Goal: Transaction & Acquisition: Purchase product/service

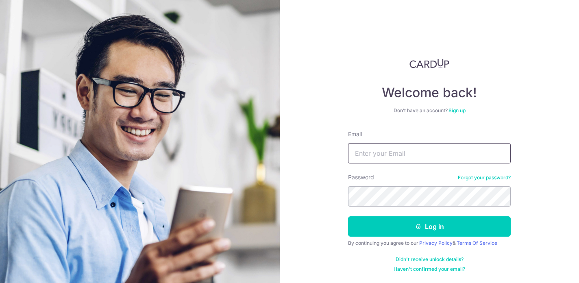
click at [370, 155] on input "Email" at bounding box center [429, 153] width 163 height 20
drag, startPoint x: 464, startPoint y: 152, endPoint x: 297, endPoint y: 151, distance: 167.1
click at [297, 151] on div "Welcome back! Don’t have an account? Sign up Email dovanson@spartansadvisors.co…" at bounding box center [429, 141] width 299 height 283
type input "Dovansonquah@gmail.com"
click at [348, 216] on button "Log in" at bounding box center [429, 226] width 163 height 20
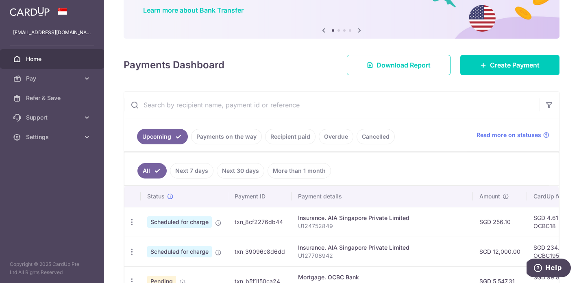
scroll to position [39, 0]
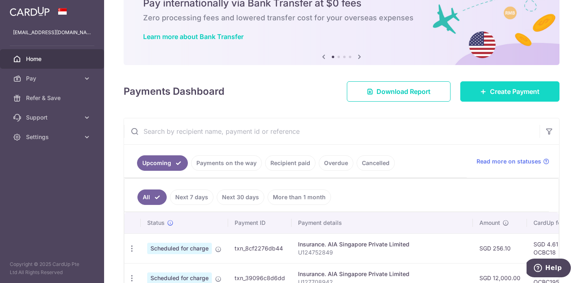
click at [470, 96] on link "Create Payment" at bounding box center [509, 91] width 99 height 20
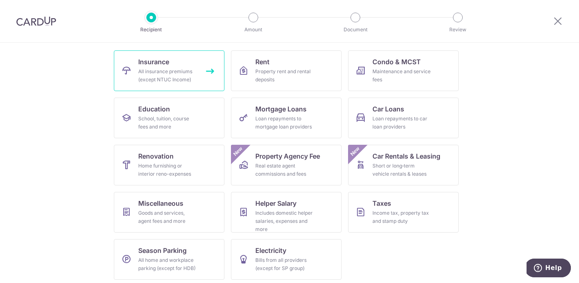
scroll to position [78, 0]
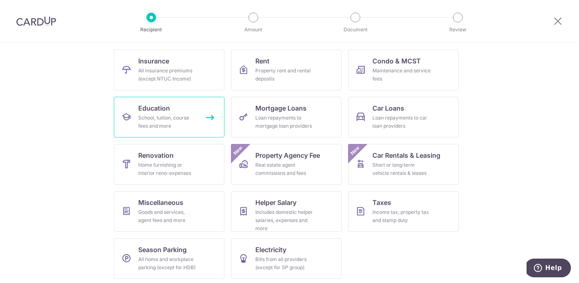
click at [182, 119] on div "School, tuition, course fees and more" at bounding box center [167, 122] width 59 height 16
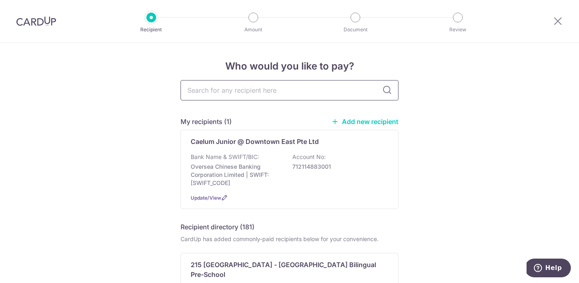
click at [211, 94] on input "text" at bounding box center [290, 90] width 218 height 20
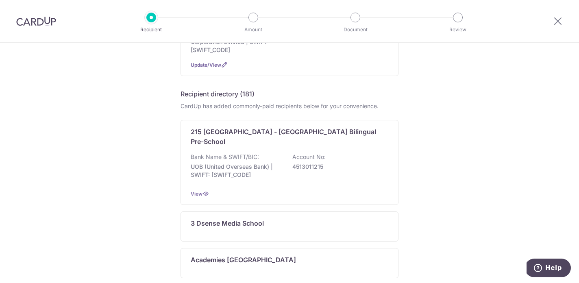
click at [113, 123] on div "Who would you like to pay? My recipients (1) Add new recipient Caelum Junior @ …" at bounding box center [289, 277] width 579 height 734
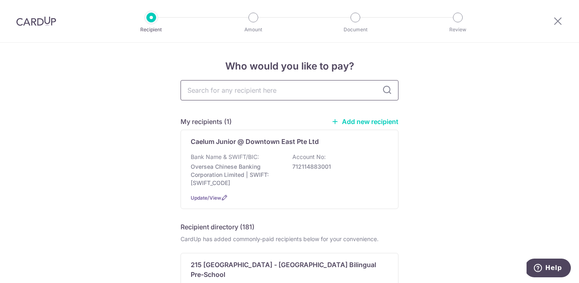
click at [269, 89] on input "text" at bounding box center [290, 90] width 218 height 20
type input "learning vision"
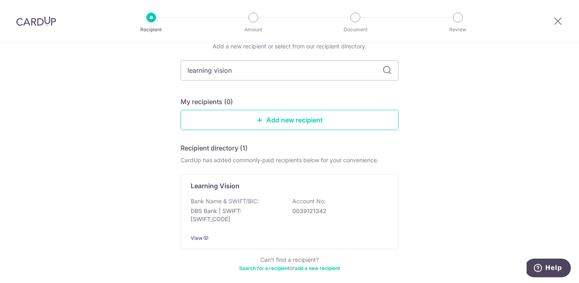
scroll to position [46, 0]
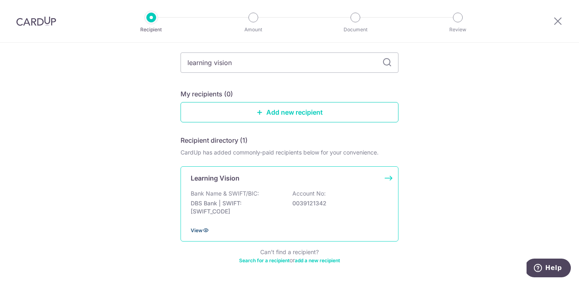
click at [206, 229] on icon at bounding box center [205, 230] width 7 height 7
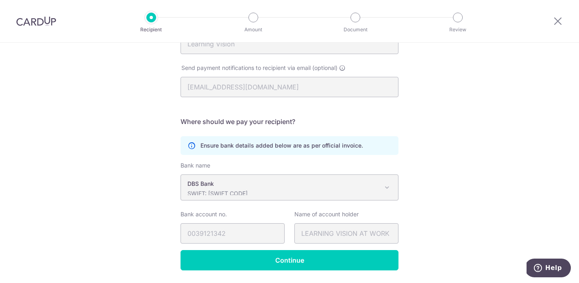
scroll to position [135, 0]
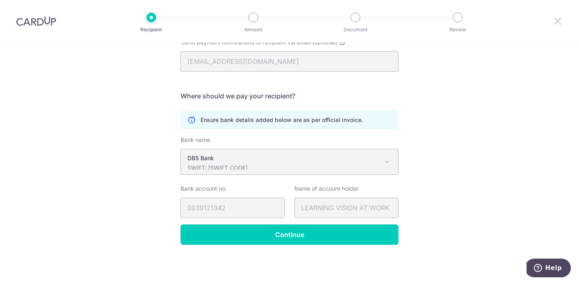
click at [559, 24] on icon at bounding box center [558, 21] width 10 height 10
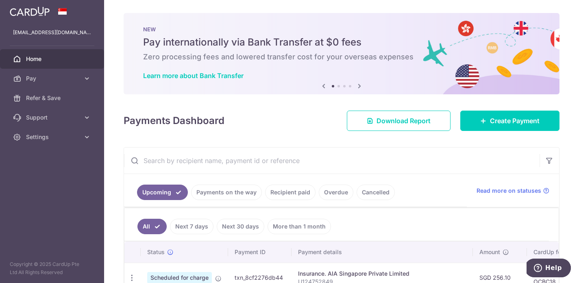
scroll to position [16, 0]
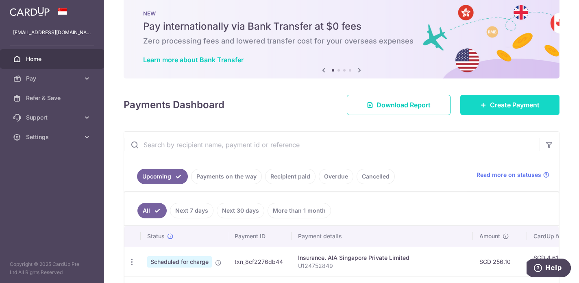
click at [519, 107] on span "Create Payment" at bounding box center [515, 105] width 50 height 10
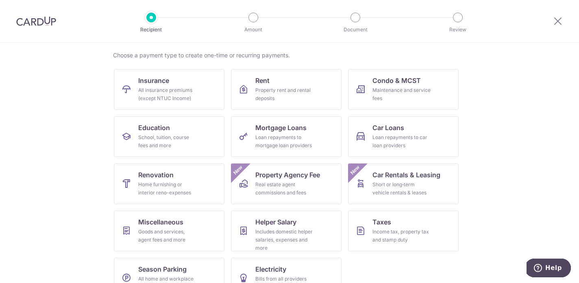
scroll to position [59, 0]
click at [182, 132] on link "Education School, tuition, course fees and more" at bounding box center [169, 136] width 111 height 41
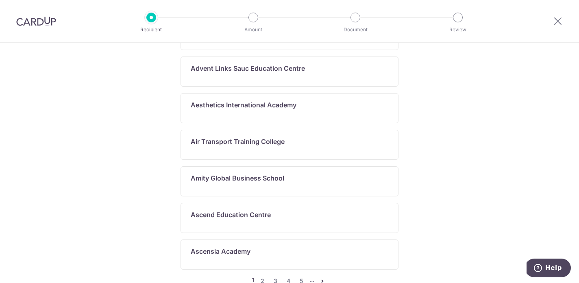
scroll to position [484, 0]
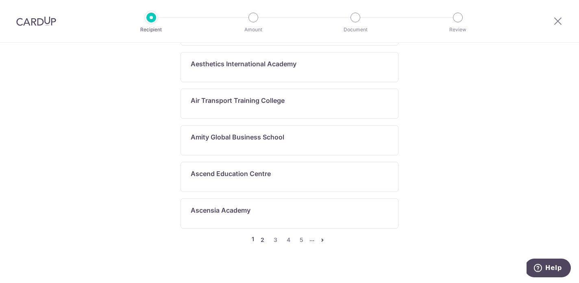
click at [263, 235] on link "2" at bounding box center [262, 240] width 10 height 10
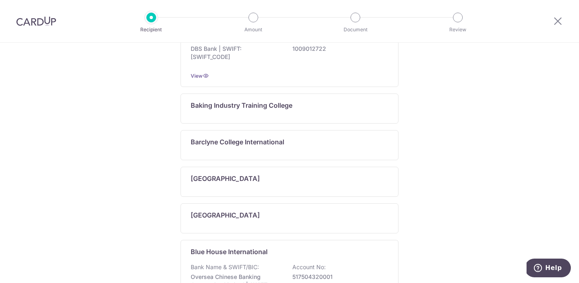
scroll to position [533, 0]
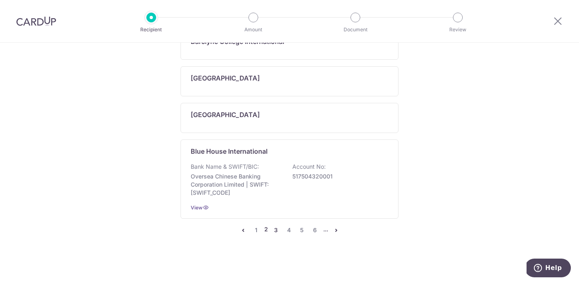
click at [275, 231] on link "3" at bounding box center [276, 230] width 10 height 10
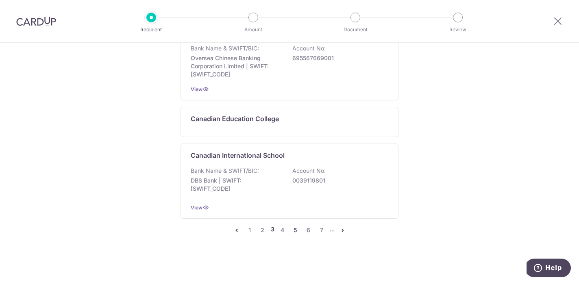
click at [295, 232] on link "5" at bounding box center [296, 230] width 10 height 10
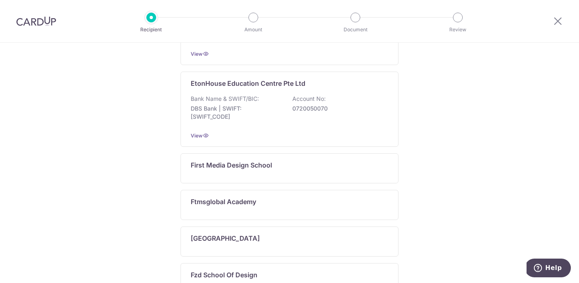
scroll to position [484, 0]
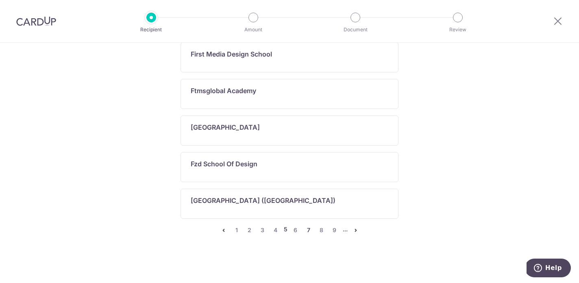
click at [307, 231] on link "7" at bounding box center [309, 230] width 10 height 10
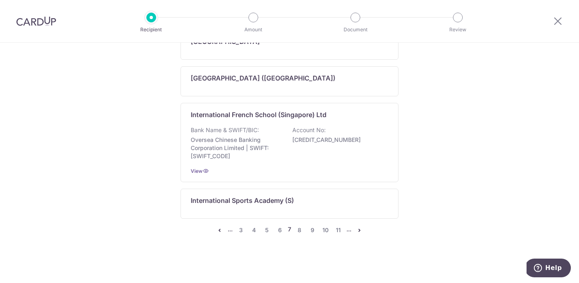
scroll to position [531, 0]
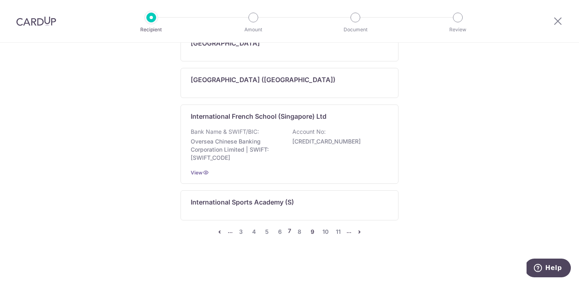
click at [312, 233] on link "9" at bounding box center [312, 232] width 10 height 10
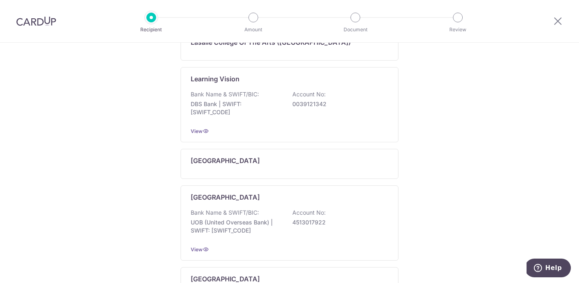
scroll to position [346, 0]
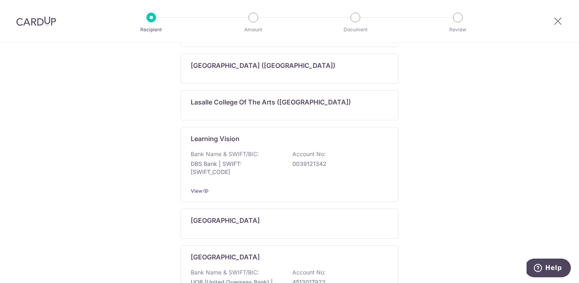
click at [455, 176] on div "Who would you like to pay? My recipients (1) Add new recipient Caelum Junior @ …" at bounding box center [289, 81] width 579 height 769
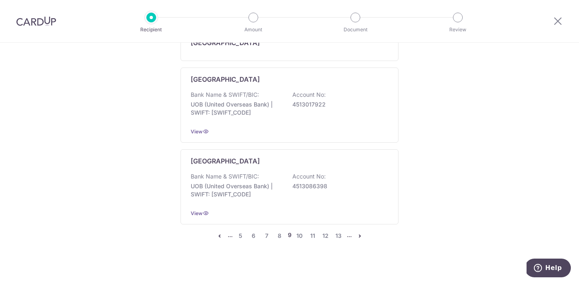
scroll to position [529, 0]
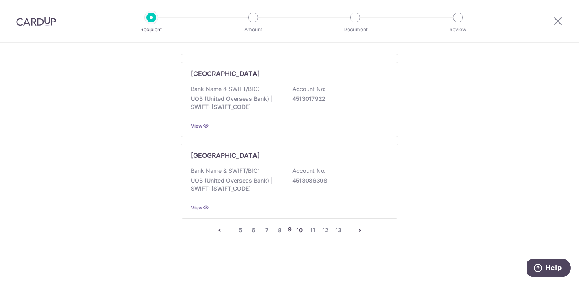
click at [301, 229] on link "10" at bounding box center [300, 230] width 10 height 10
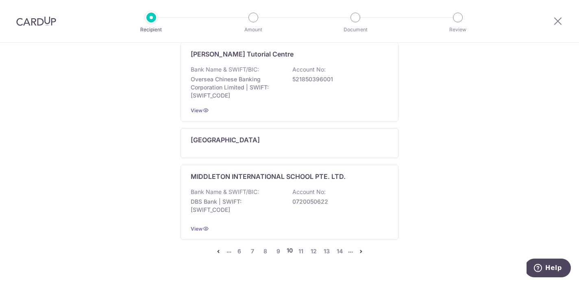
scroll to position [681, 0]
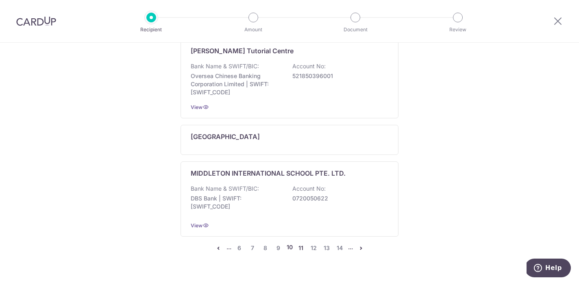
click at [301, 243] on link "11" at bounding box center [301, 248] width 10 height 10
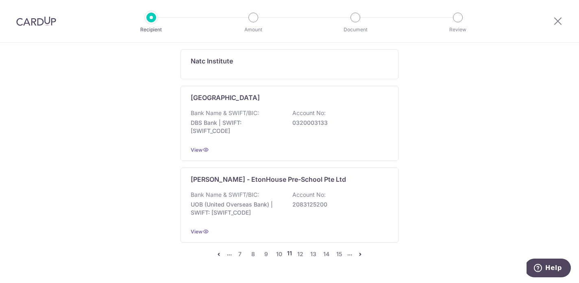
scroll to position [672, 0]
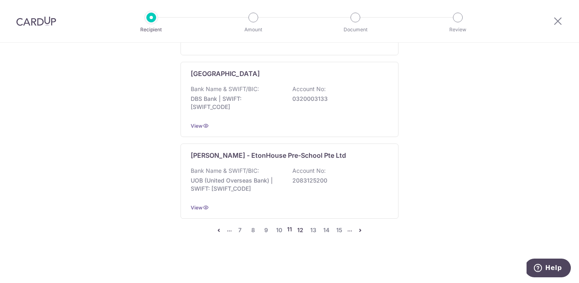
click at [303, 233] on link "12" at bounding box center [300, 230] width 10 height 10
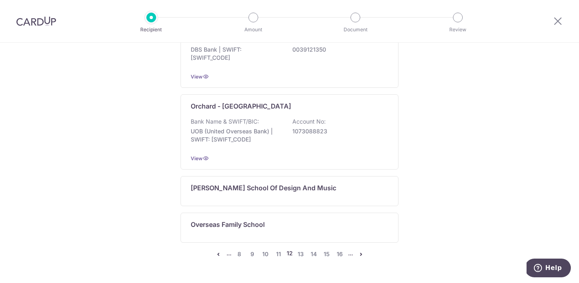
scroll to position [602, 0]
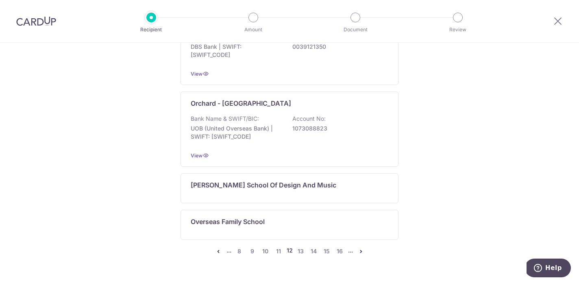
click at [221, 252] on icon "pager" at bounding box center [218, 251] width 7 height 7
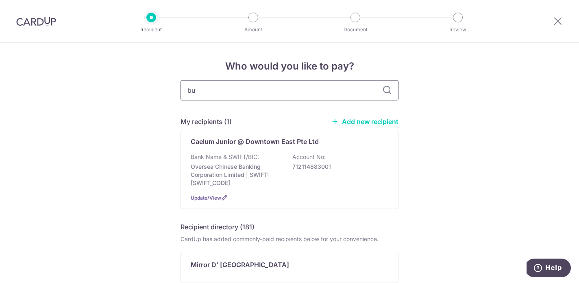
type input "bus"
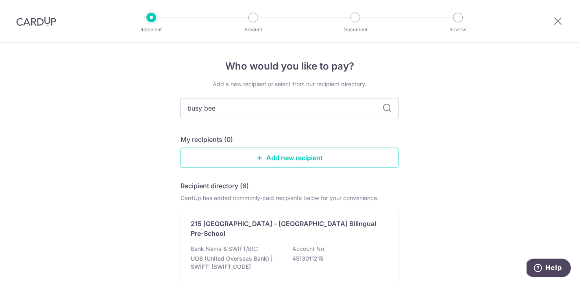
type input "busy bees"
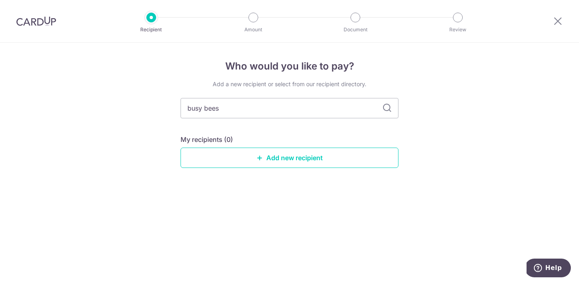
click at [388, 109] on icon at bounding box center [387, 108] width 10 height 10
click at [203, 108] on input "busy bees" at bounding box center [290, 108] width 218 height 20
type input "busybees"
click at [389, 111] on icon at bounding box center [387, 108] width 10 height 10
click at [358, 112] on input "busybees" at bounding box center [290, 108] width 218 height 20
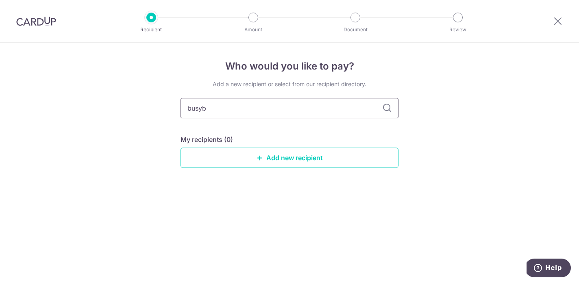
type input "busy"
click at [137, 151] on div "Who would you like to pay? Add a new recipient or select from our recipient dir…" at bounding box center [289, 163] width 579 height 240
click at [388, 110] on icon at bounding box center [387, 108] width 10 height 10
click at [282, 161] on link "Add new recipient" at bounding box center [290, 158] width 218 height 20
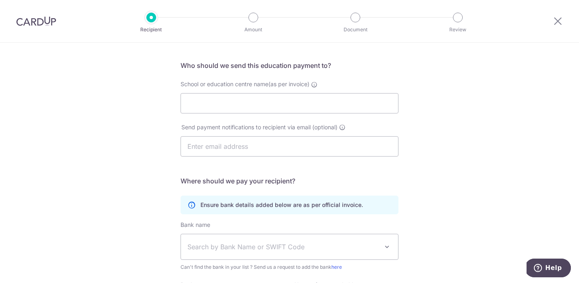
scroll to position [52, 0]
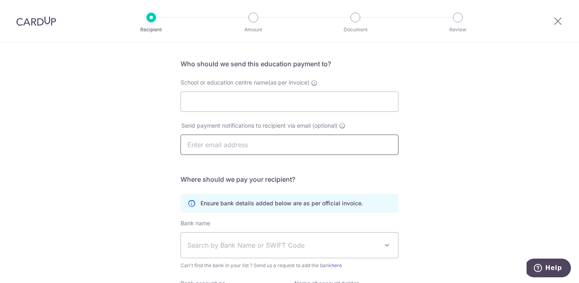
click at [208, 142] on input "text" at bounding box center [290, 145] width 218 height 20
click at [209, 147] on input "text" at bounding box center [290, 145] width 218 height 20
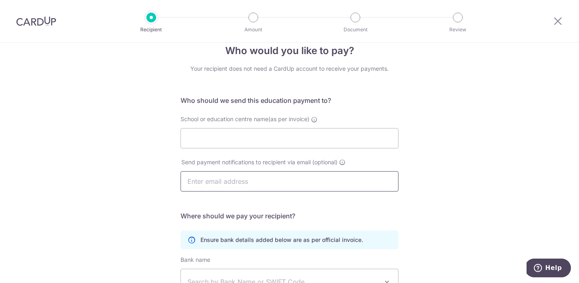
scroll to position [0, 0]
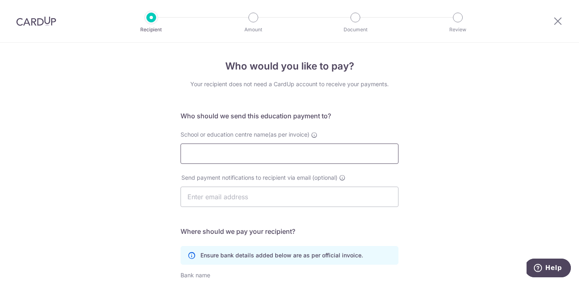
click at [225, 153] on input "School or education centre name(as per invoice)" at bounding box center [290, 154] width 218 height 20
click at [562, 21] on icon at bounding box center [558, 21] width 10 height 10
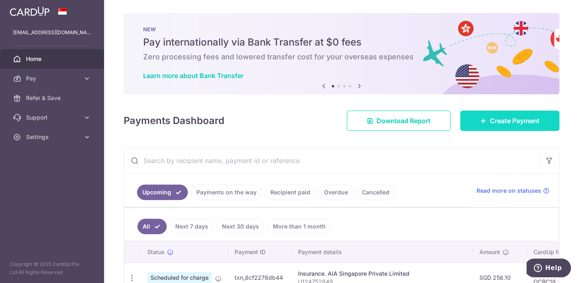
click at [490, 123] on span "Create Payment" at bounding box center [515, 121] width 50 height 10
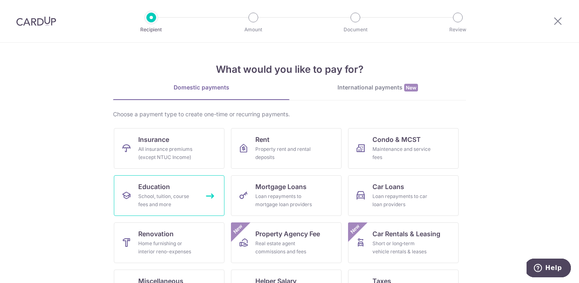
click at [167, 193] on div "School, tuition, course fees and more" at bounding box center [167, 200] width 59 height 16
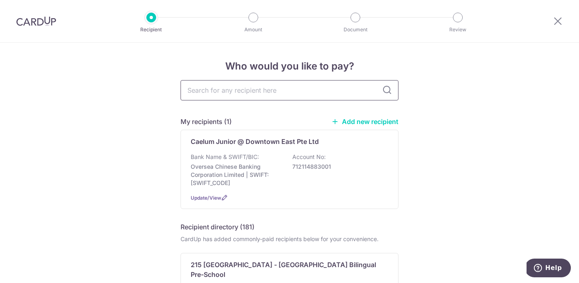
click at [291, 89] on input "text" at bounding box center [290, 90] width 218 height 20
type input "BUSY BEES AT WORK PTE. LTD."
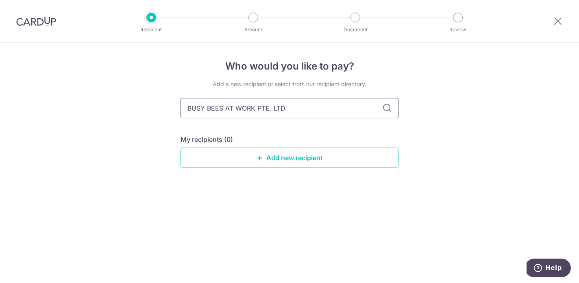
drag, startPoint x: 325, startPoint y: 114, endPoint x: 227, endPoint y: 110, distance: 98.1
click at [227, 110] on input "BUSY BEES AT WORK PTE. LTD." at bounding box center [290, 108] width 218 height 20
type input "BUSY BEES"
click at [386, 112] on icon at bounding box center [387, 108] width 10 height 10
click at [387, 107] on icon at bounding box center [387, 108] width 10 height 10
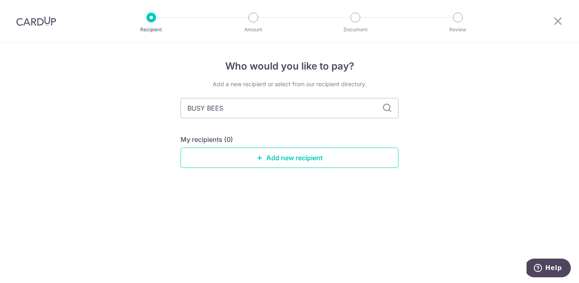
click at [387, 107] on icon at bounding box center [387, 108] width 10 height 10
click at [388, 111] on icon at bounding box center [387, 108] width 10 height 10
drag, startPoint x: 236, startPoint y: 107, endPoint x: 70, endPoint y: 59, distance: 172.5
click at [71, 61] on div "Who would you like to pay? Add a new recipient or select from our recipient dir…" at bounding box center [289, 163] width 579 height 240
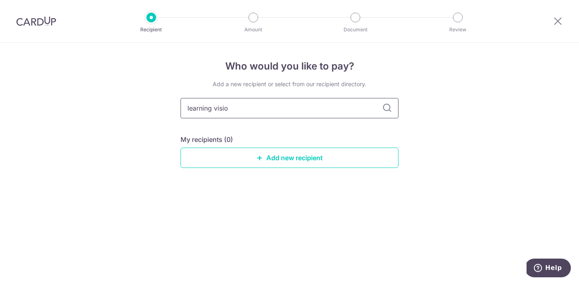
type input "learning vision"
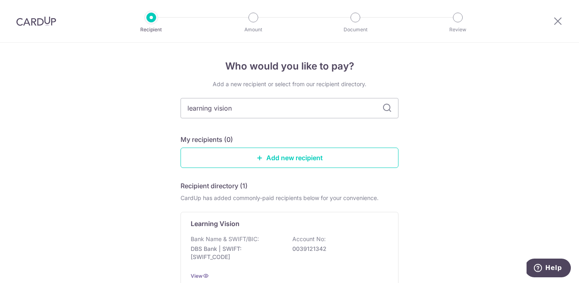
click at [387, 110] on icon at bounding box center [387, 108] width 10 height 10
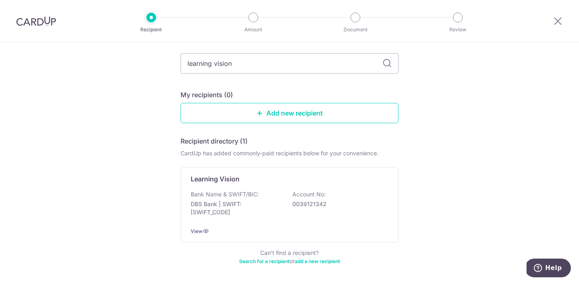
scroll to position [46, 0]
